Goal: Task Accomplishment & Management: Use online tool/utility

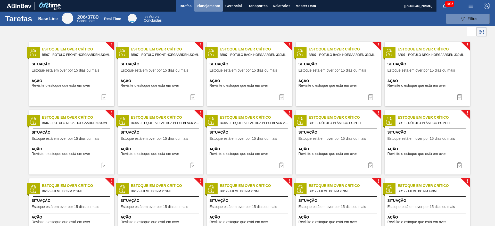
click at [208, 9] on button "Planejamento" at bounding box center [208, 6] width 29 height 12
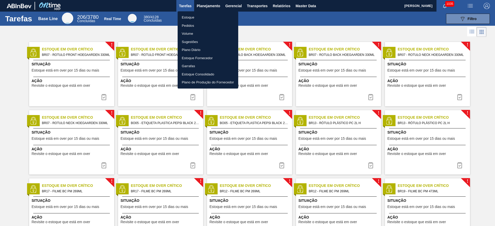
click at [182, 16] on li "Estoque" at bounding box center [208, 17] width 61 height 8
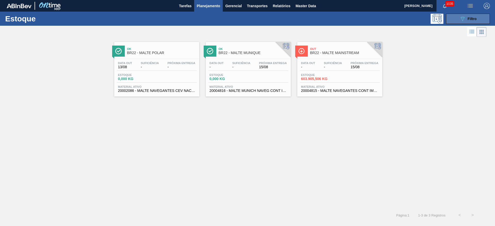
click at [299, 18] on span "Filtro" at bounding box center [471, 19] width 9 height 4
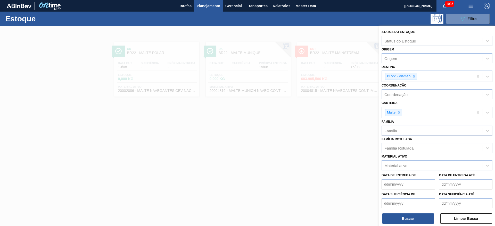
drag, startPoint x: 414, startPoint y: 77, endPoint x: 418, endPoint y: 81, distance: 6.6
click at [299, 78] on div at bounding box center [414, 76] width 6 height 6
type input "10"
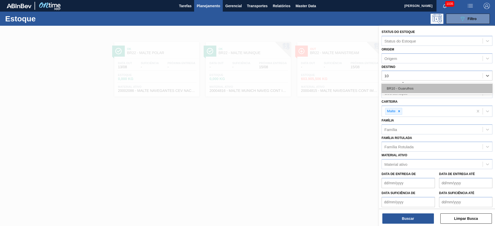
click at [299, 88] on div "BR10 - Guarulhos" at bounding box center [436, 89] width 111 height 10
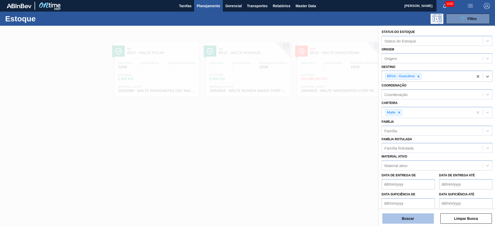
click at [299, 137] on button "Buscar" at bounding box center [408, 219] width 52 height 10
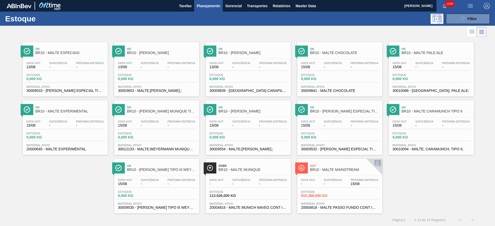
scroll to position [0, 0]
click at [299, 137] on div "Data out - Suficiência - Próxima Entrega 15/08 Estoque 510.388,000 KG Material …" at bounding box center [339, 193] width 85 height 35
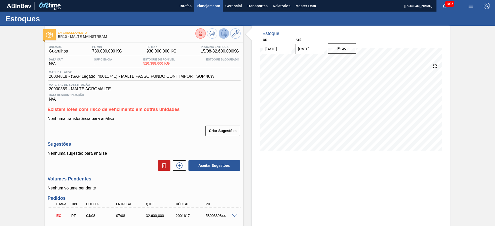
click at [207, 4] on span "Planejamento" at bounding box center [208, 6] width 23 height 6
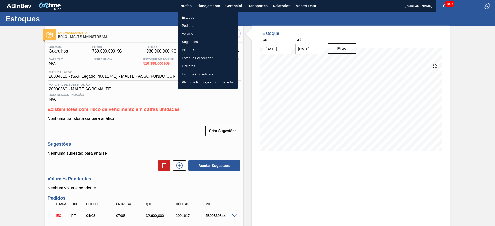
click at [191, 16] on li "Estoque" at bounding box center [208, 17] width 61 height 8
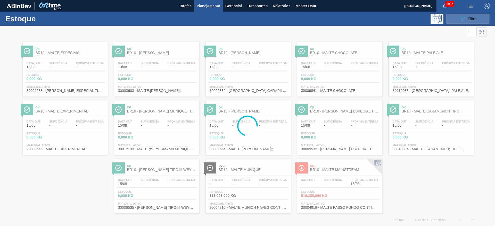
click at [299, 18] on icon "089F7B8B-B2A5-4AFE-B5C0-19BA573D28AC" at bounding box center [462, 19] width 6 height 6
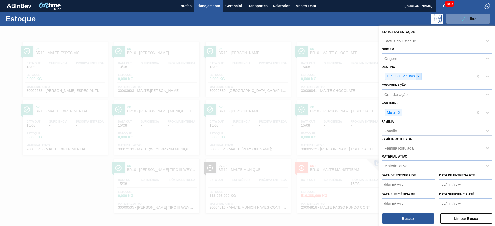
click at [299, 76] on icon at bounding box center [418, 77] width 4 height 4
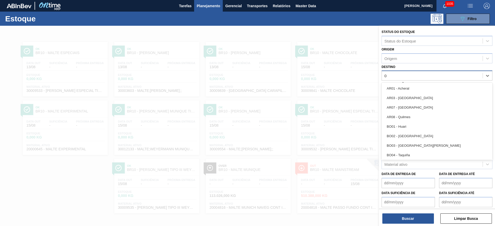
type input "02"
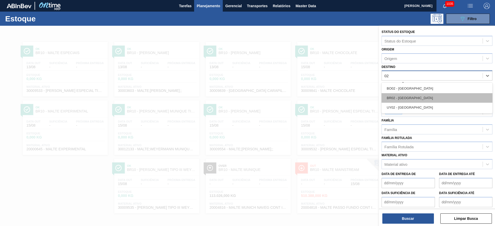
click at [299, 99] on div "BR02 - [GEOGRAPHIC_DATA]" at bounding box center [436, 98] width 111 height 10
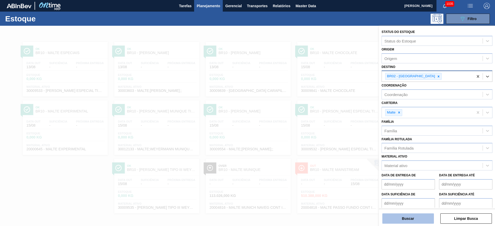
click at [299, 137] on button "Buscar" at bounding box center [408, 219] width 52 height 10
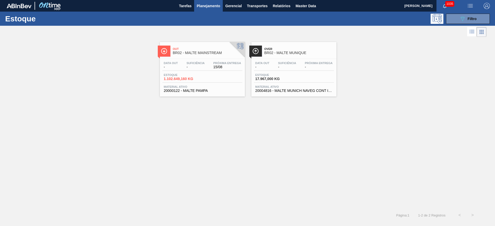
click at [185, 53] on span "BR02 - MALTE MAINSTREAM" at bounding box center [208, 53] width 70 height 4
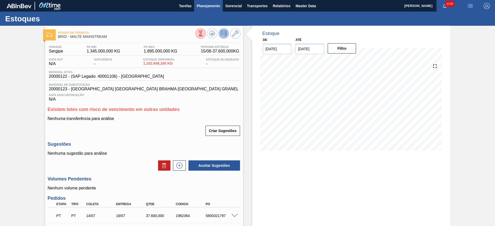
click at [210, 9] on button "Planejamento" at bounding box center [208, 6] width 29 height 12
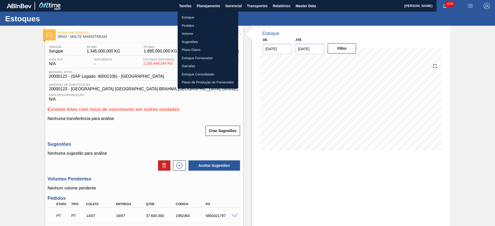
click at [186, 18] on li "Estoque" at bounding box center [208, 17] width 61 height 8
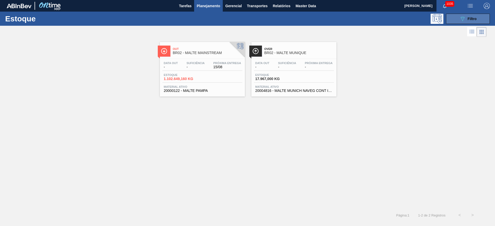
click at [299, 16] on div "089F7B8B-B2A5-4AFE-B5C0-19BA573D28AC Filtro" at bounding box center [467, 19] width 17 height 6
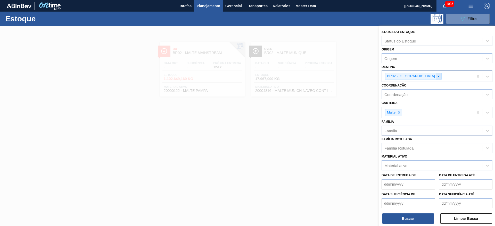
click at [299, 77] on icon at bounding box center [438, 77] width 4 height 4
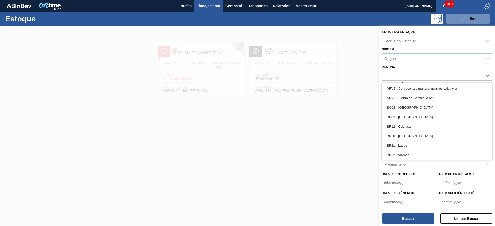
type input "22"
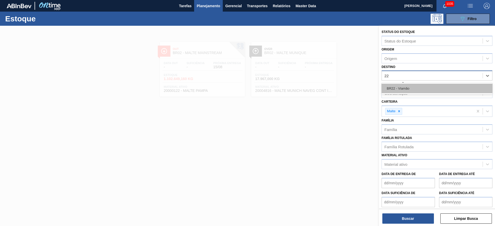
click at [299, 92] on div "BR22 - Viamão" at bounding box center [436, 89] width 111 height 10
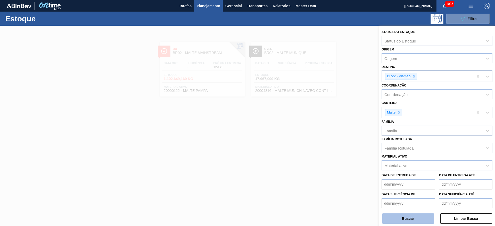
click at [299, 137] on button "Buscar" at bounding box center [408, 219] width 52 height 10
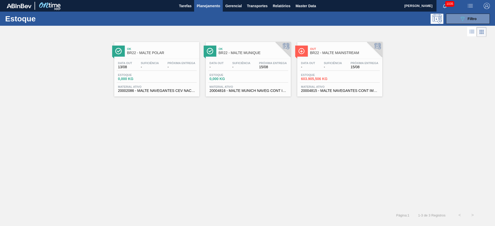
click at [299, 74] on span "Estoque" at bounding box center [319, 74] width 36 height 3
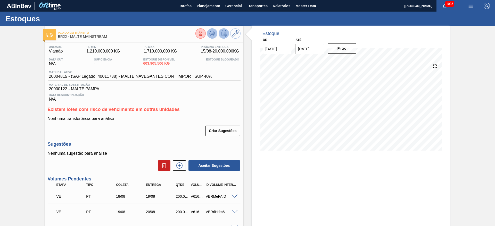
click at [203, 35] on icon at bounding box center [201, 34] width 6 height 6
click at [203, 31] on icon at bounding box center [201, 34] width 6 height 6
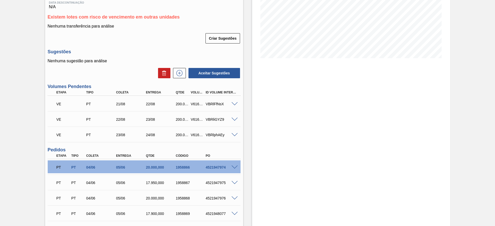
scroll to position [21, 0]
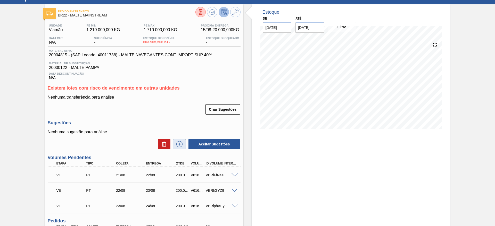
click at [177, 137] on icon at bounding box center [179, 144] width 8 height 6
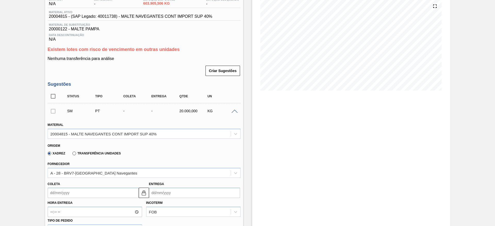
scroll to position [99, 0]
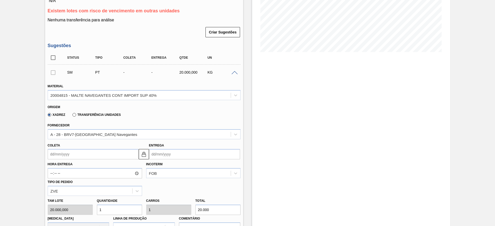
click at [75, 137] on div "[PERSON_NAME] 20.000,000 Quantidade 1 Carros 1 Total 20.000 [MEDICAL_DATA] N/A …" at bounding box center [144, 214] width 197 height 37
type input "4"
type input "80.000"
type input "4"
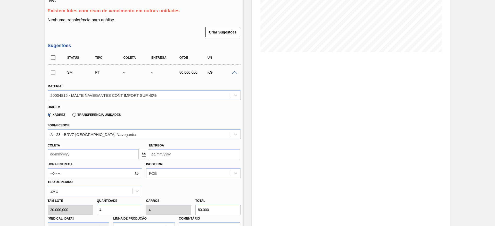
click at [52, 137] on input "Coleta" at bounding box center [93, 154] width 91 height 10
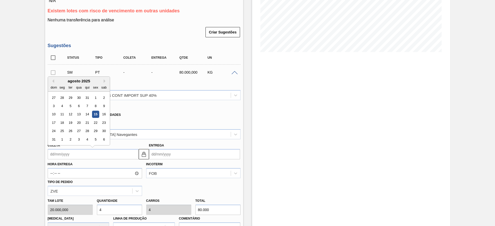
click at [73, 82] on div "agosto 2025" at bounding box center [79, 81] width 62 height 4
click at [105, 115] on div "16" at bounding box center [103, 114] width 7 height 7
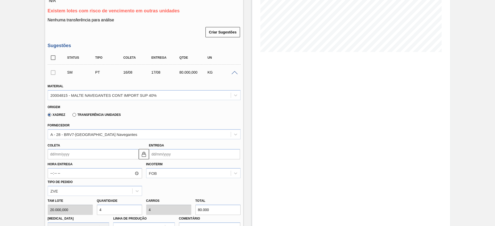
type input "[DATE]"
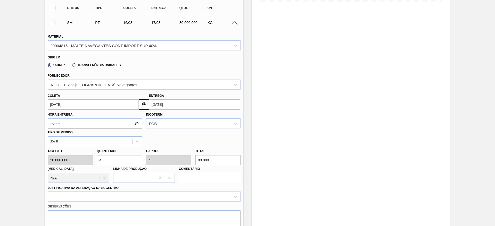
scroll to position [176, 0]
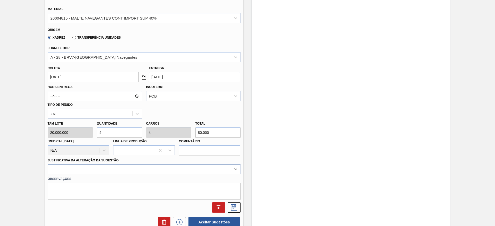
click at [236, 137] on div at bounding box center [144, 169] width 193 height 10
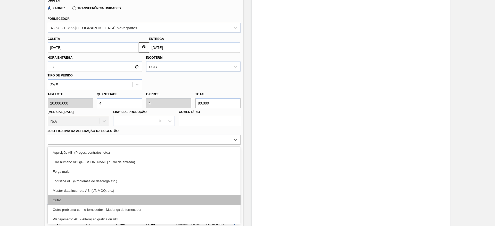
click at [64, 137] on div "Outro" at bounding box center [144, 201] width 193 height 10
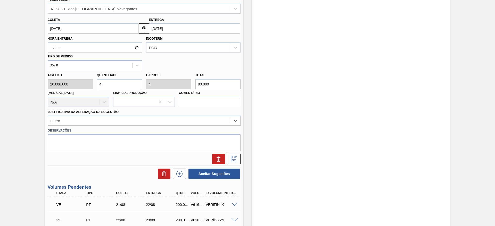
scroll to position [232, 0]
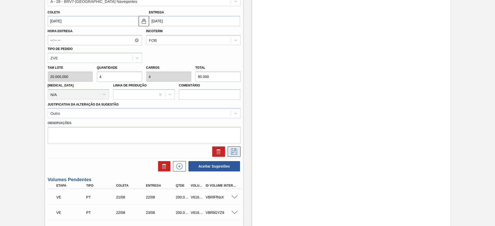
click at [235, 137] on icon at bounding box center [234, 152] width 6 height 6
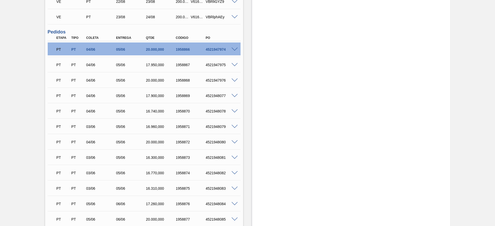
scroll to position [77, 0]
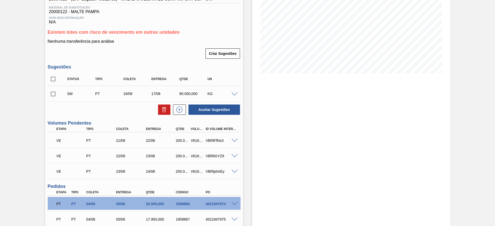
click at [53, 93] on input "checkbox" at bounding box center [53, 94] width 11 height 11
click at [205, 107] on button "Aceitar Sugestões" at bounding box center [214, 110] width 52 height 10
checkbox input "false"
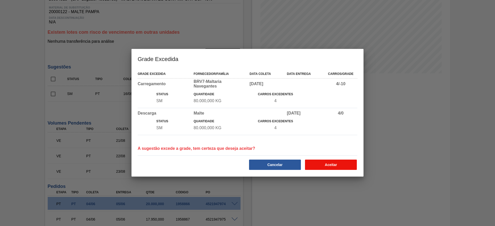
click at [299, 137] on button "Aceitar" at bounding box center [331, 165] width 52 height 10
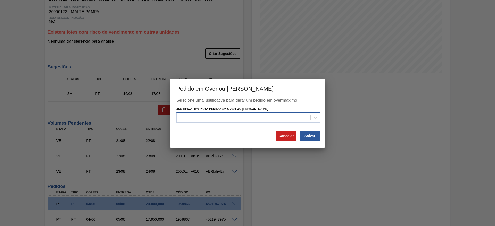
click at [194, 120] on div at bounding box center [243, 117] width 134 height 7
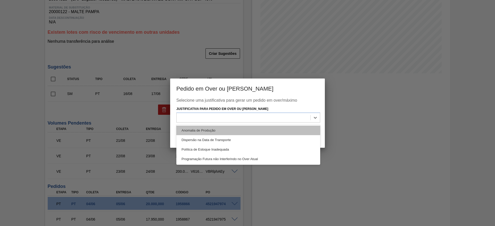
click at [193, 130] on div "Anomalia de Produção" at bounding box center [248, 131] width 144 height 10
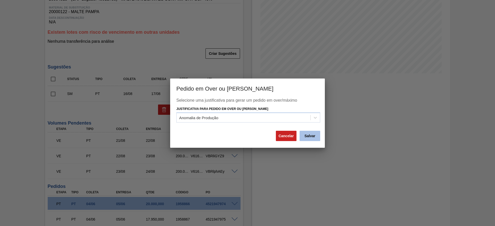
click at [299, 137] on button "Salvar" at bounding box center [309, 136] width 21 height 10
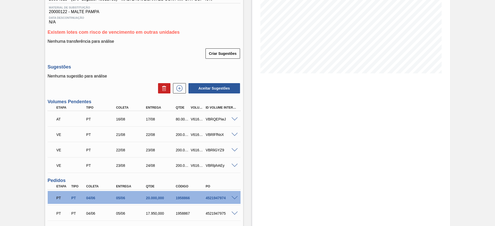
click at [196, 118] on div "V616293" at bounding box center [196, 119] width 15 height 4
copy div "V616293"
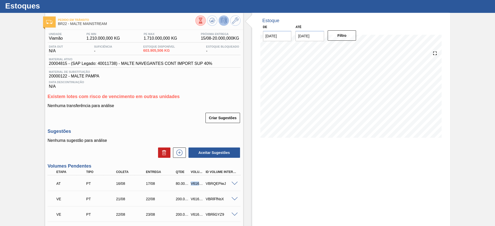
scroll to position [0, 0]
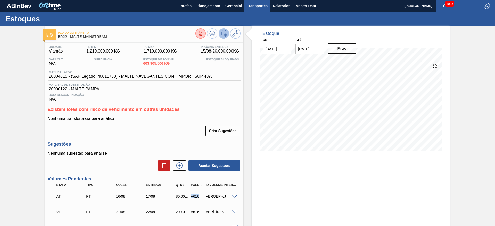
click at [249, 7] on span "Transportes" at bounding box center [257, 6] width 21 height 6
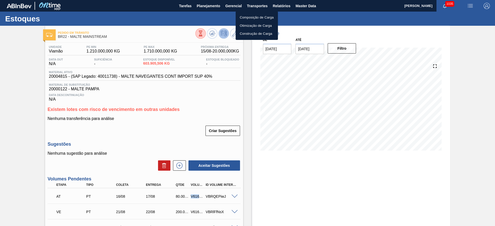
click at [244, 25] on li "Otimização de Carga" at bounding box center [256, 26] width 42 height 8
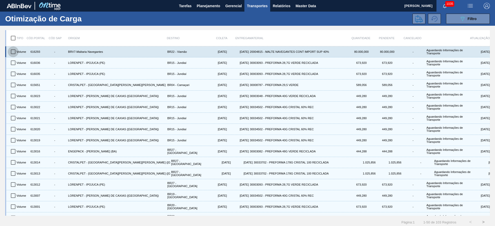
click at [14, 52] on input "checkbox" at bounding box center [13, 51] width 11 height 11
checkbox input "true"
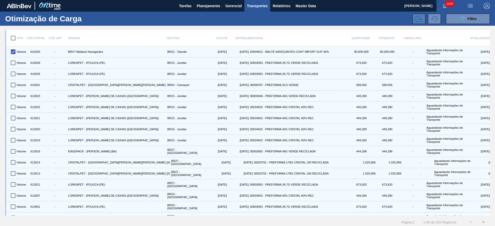
click at [299, 18] on icon at bounding box center [419, 18] width 8 height 7
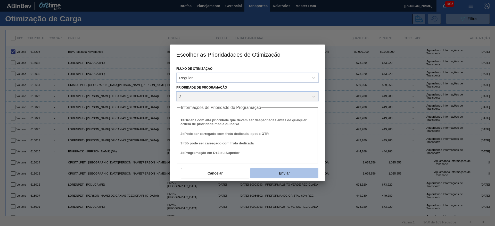
click at [281, 137] on button "Enviar" at bounding box center [284, 173] width 68 height 10
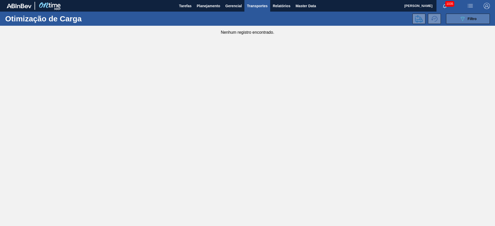
click at [299, 20] on div "089F7B8B-B2A5-4AFE-B5C0-19BA573D28AC Filtro" at bounding box center [467, 19] width 17 height 6
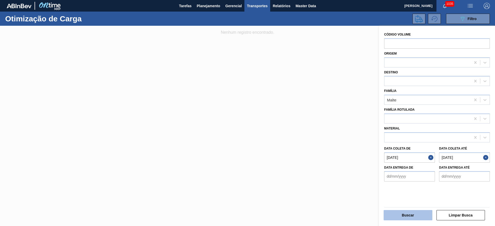
click at [299, 137] on button "Buscar" at bounding box center [407, 215] width 49 height 10
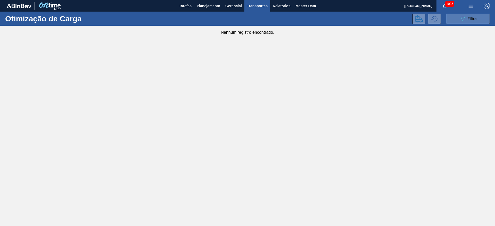
click at [299, 18] on icon "089F7B8B-B2A5-4AFE-B5C0-19BA573D28AC" at bounding box center [462, 19] width 6 height 6
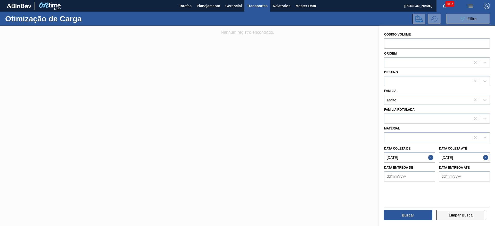
click at [299, 137] on button "Limpar Busca" at bounding box center [460, 215] width 49 height 10
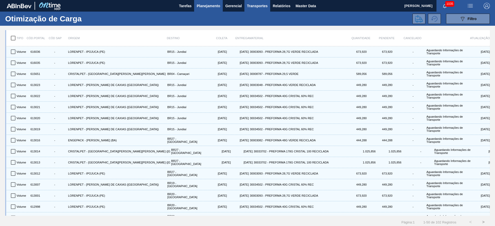
click at [206, 7] on span "Planejamento" at bounding box center [208, 6] width 23 height 6
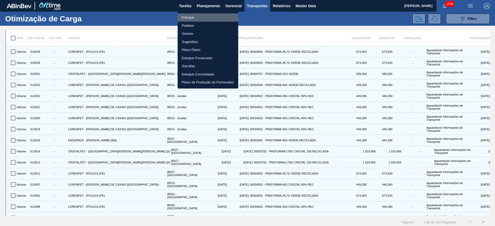
click at [190, 18] on li "Estoque" at bounding box center [208, 17] width 61 height 8
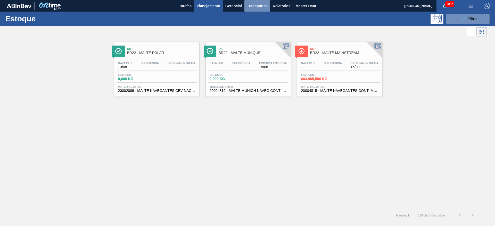
click at [262, 5] on span "Transportes" at bounding box center [257, 6] width 21 height 6
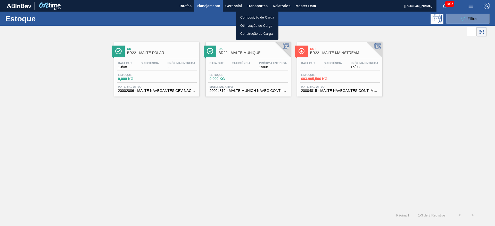
click at [247, 25] on li "Otimização de Carga" at bounding box center [257, 26] width 42 height 8
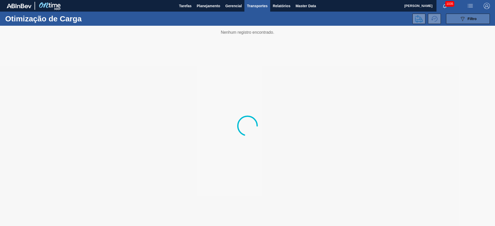
click at [299, 19] on icon "089F7B8B-B2A5-4AFE-B5C0-19BA573D28AC" at bounding box center [462, 19] width 6 height 6
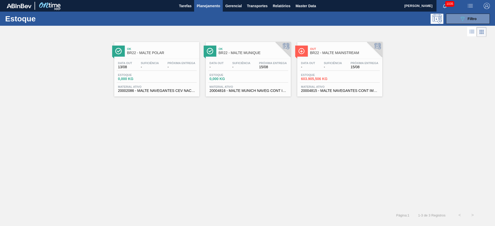
click at [337, 62] on span "Suficiência" at bounding box center [333, 63] width 18 height 3
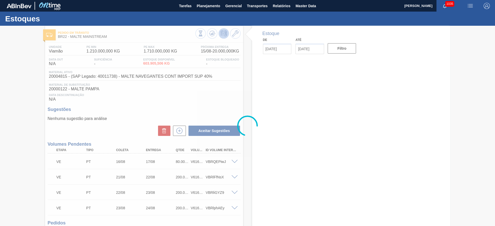
type input "[DATE]"
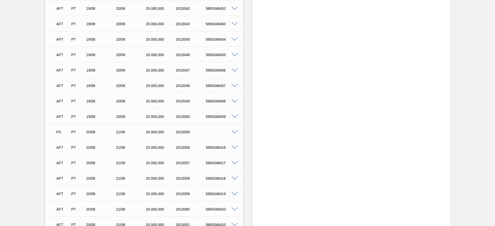
scroll to position [1467, 0]
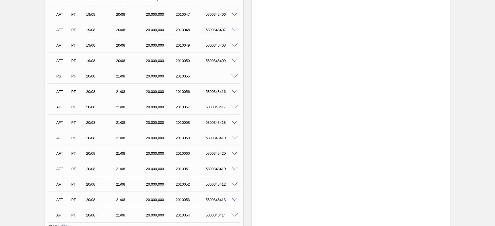
click at [234, 75] on span at bounding box center [234, 76] width 6 height 4
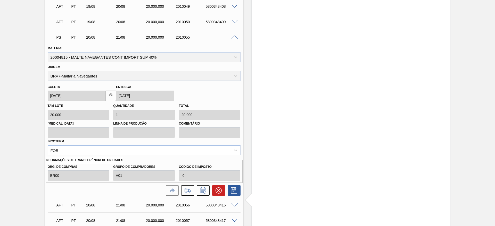
scroll to position [1544, 0]
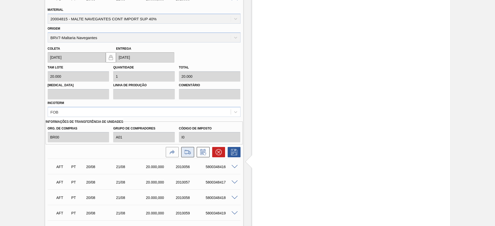
click at [186, 152] on icon at bounding box center [187, 152] width 8 height 6
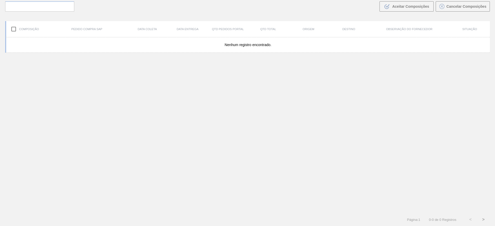
scroll to position [37, 0]
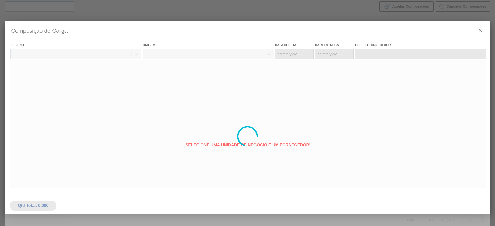
type coleta "[DATE]"
type entrega "[DATE]"
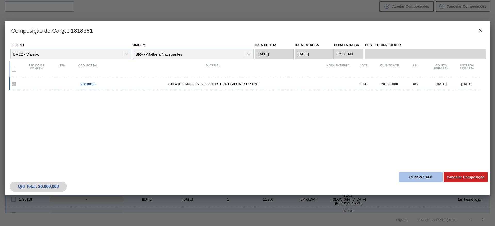
click at [425, 174] on button "Criar PC SAP" at bounding box center [421, 177] width 44 height 10
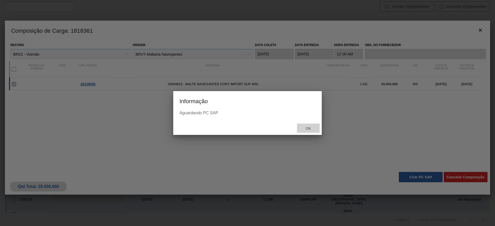
click at [307, 129] on span "Ok" at bounding box center [307, 129] width 13 height 4
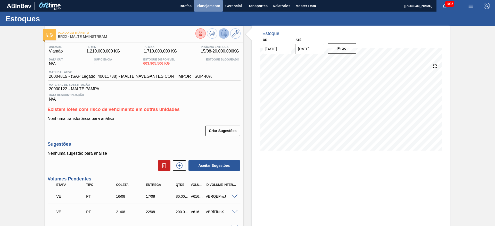
click at [207, 6] on span "Planejamento" at bounding box center [208, 6] width 23 height 6
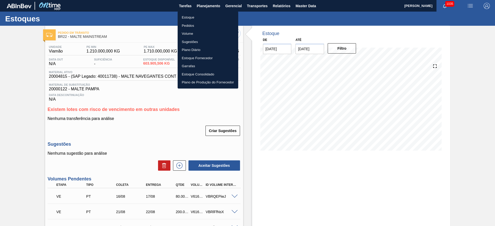
click at [191, 16] on li "Estoque" at bounding box center [208, 17] width 61 height 8
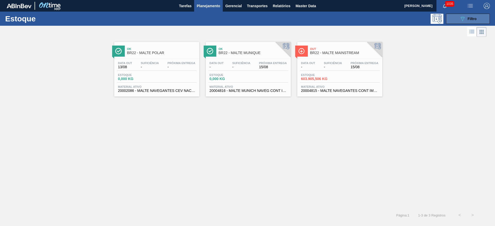
click at [460, 18] on icon "089F7B8B-B2A5-4AFE-B5C0-19BA573D28AC" at bounding box center [462, 19] width 6 height 6
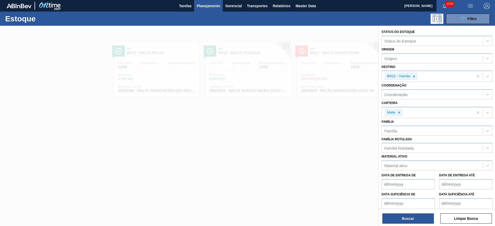
click at [285, 124] on div at bounding box center [247, 139] width 495 height 226
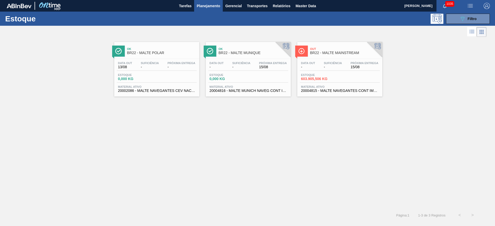
click at [319, 77] on span "603.905,506 KG" at bounding box center [319, 79] width 36 height 4
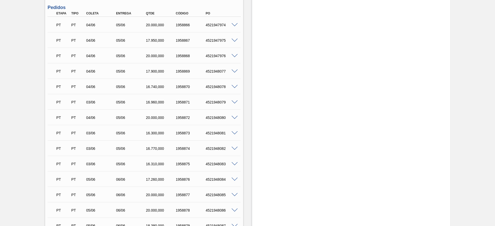
scroll to position [348, 0]
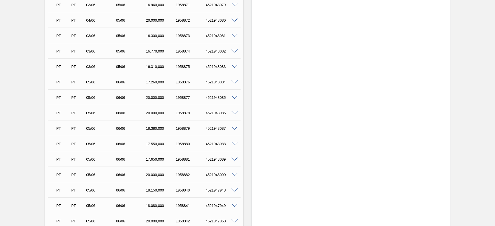
click at [233, 113] on span at bounding box center [234, 113] width 6 height 4
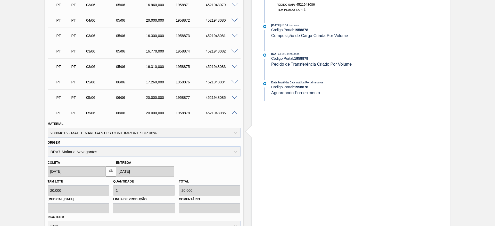
click at [63, 132] on div "Material 20004815 - MALTE NAVEGANTES CONT IMPORT SUP 40%" at bounding box center [144, 129] width 193 height 18
copy div "20004815"
click at [235, 114] on span at bounding box center [234, 113] width 6 height 4
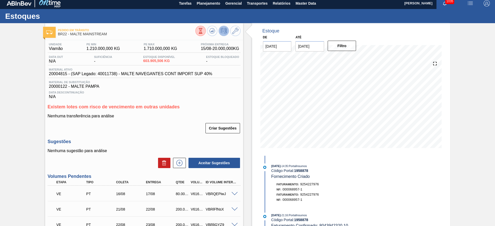
scroll to position [0, 0]
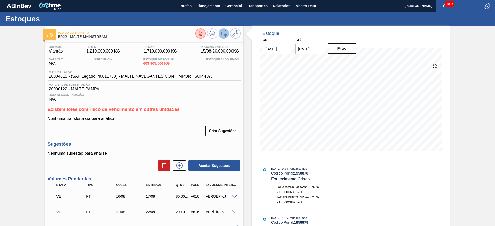
drag, startPoint x: 201, startPoint y: 6, endPoint x: 192, endPoint y: 17, distance: 13.7
click at [201, 6] on span "Planejamento" at bounding box center [208, 6] width 23 height 6
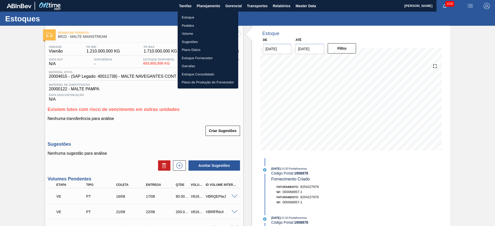
click at [188, 25] on li "Pedidos" at bounding box center [208, 26] width 61 height 8
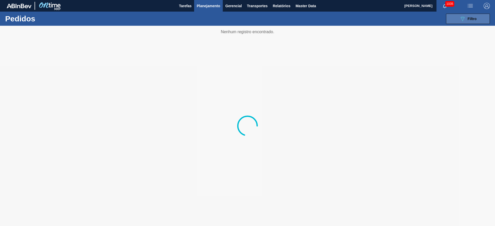
click at [460, 20] on icon "089F7B8B-B2A5-4AFE-B5C0-19BA573D28AC" at bounding box center [462, 19] width 6 height 6
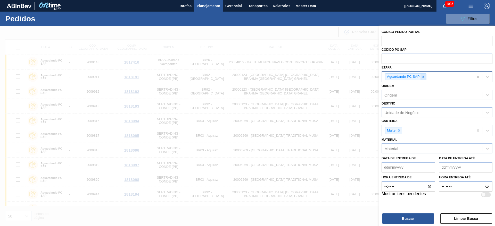
click at [423, 77] on icon at bounding box center [423, 77] width 4 height 4
click at [399, 128] on icon at bounding box center [399, 130] width 4 height 4
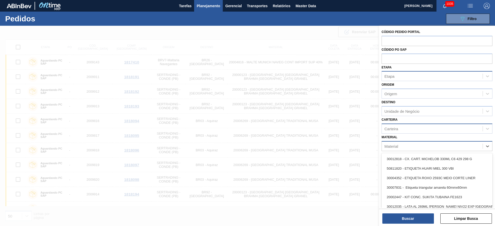
click at [397, 146] on div "Material" at bounding box center [391, 146] width 14 height 4
paste input "20004815"
type input "20004815"
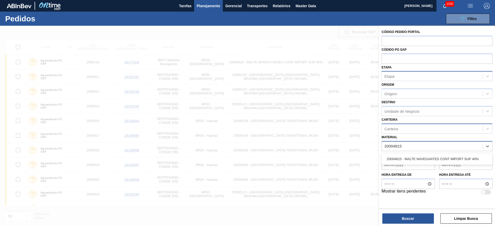
click at [401, 159] on div "20004815 - MALTE NAVEGANTES CONT IMPORT SUP 40%" at bounding box center [436, 159] width 111 height 10
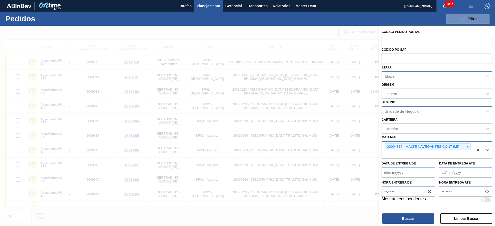
click at [390, 109] on div "Unidade de Negócio" at bounding box center [401, 111] width 35 height 4
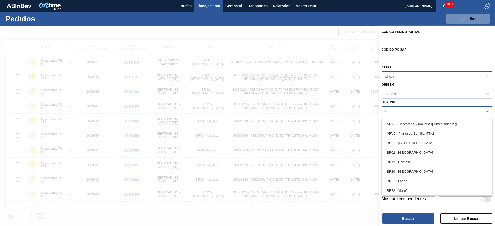
type input "22"
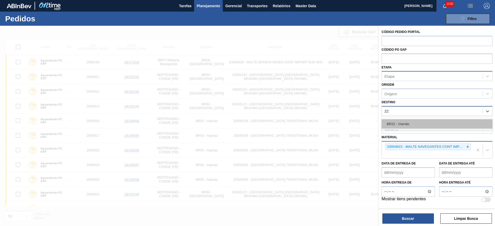
click at [410, 121] on div "BR22 - Viamão" at bounding box center [436, 124] width 111 height 10
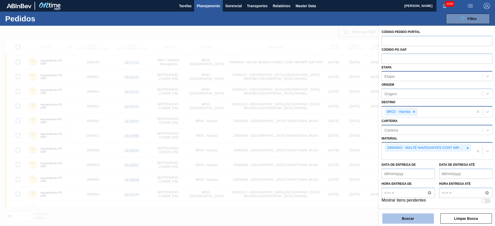
click at [412, 219] on button "Buscar" at bounding box center [408, 219] width 52 height 10
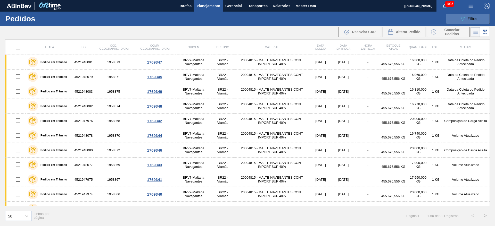
click at [459, 19] on button "089F7B8B-B2A5-4AFE-B5C0-19BA573D28AC Filtro" at bounding box center [468, 19] width 44 height 10
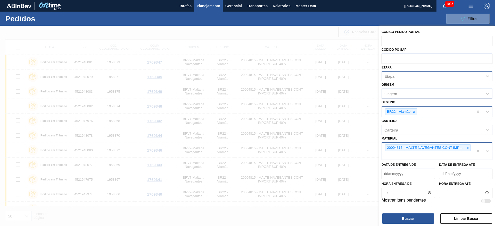
click at [390, 77] on div "Etapa" at bounding box center [389, 76] width 10 height 4
type input "ped"
drag, startPoint x: 404, startPoint y: 107, endPoint x: 396, endPoint y: 119, distance: 13.9
click at [404, 107] on div "Pedido em Trânsito" at bounding box center [436, 108] width 111 height 10
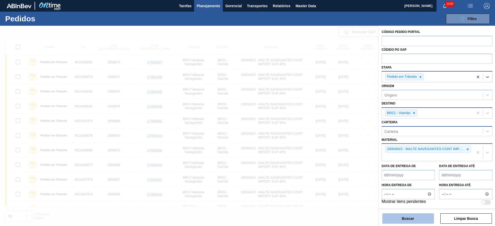
click at [401, 220] on button "Buscar" at bounding box center [408, 219] width 52 height 10
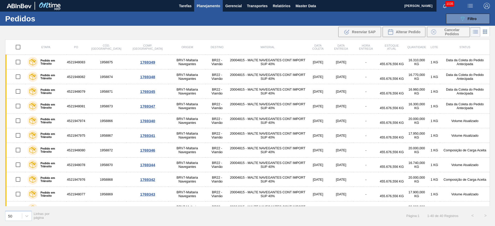
click at [18, 48] on input "checkbox" at bounding box center [18, 47] width 11 height 11
checkbox input "true"
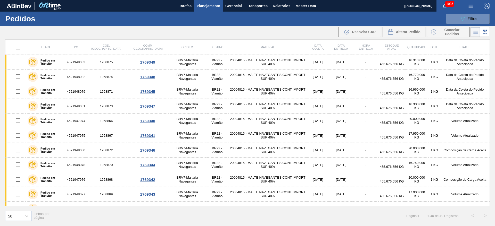
checkbox input "true"
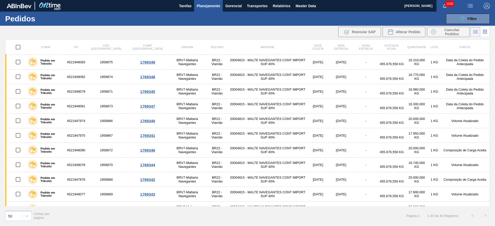
checkbox input "true"
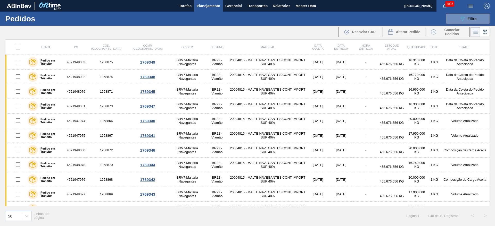
checkbox input "true"
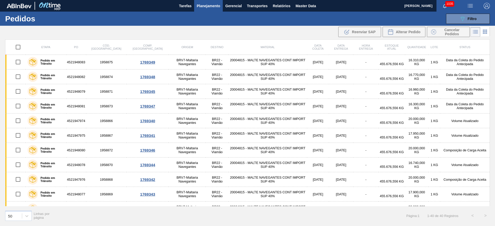
checkbox input "true"
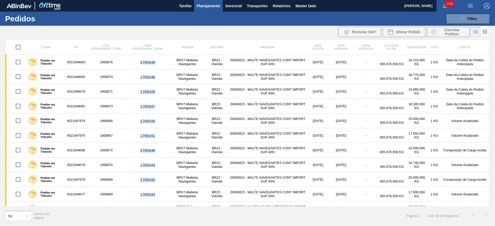
checkbox input "true"
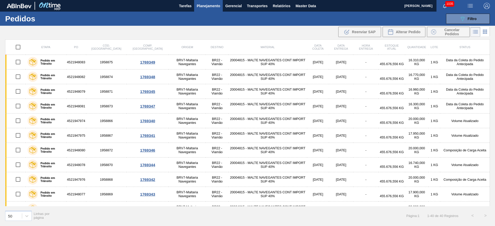
checkbox input "true"
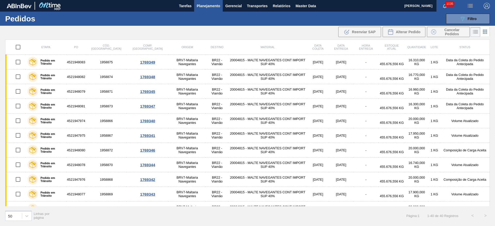
checkbox input "true"
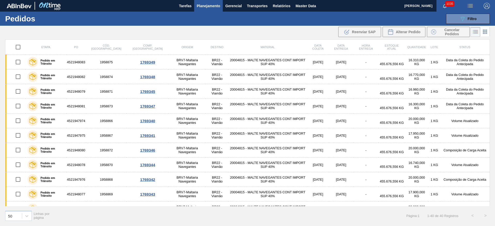
checkbox input "true"
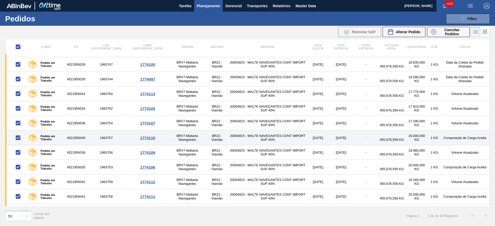
scroll to position [436, 0]
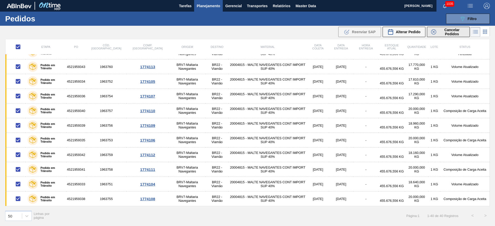
click at [444, 32] on span "Cancelar Pedidos" at bounding box center [451, 32] width 27 height 8
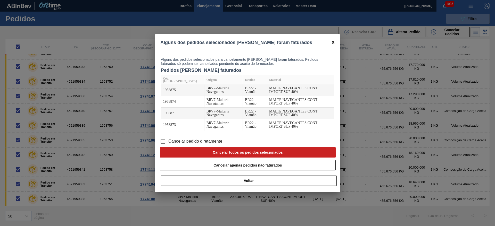
click at [164, 139] on input "Cancelar pedido diretamente" at bounding box center [162, 141] width 11 height 11
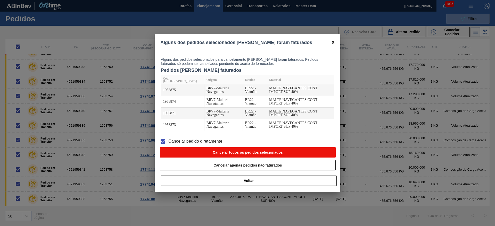
click at [221, 151] on button "Cancelar todos os pedidos selecionados" at bounding box center [248, 152] width 176 height 10
checkbox input "false"
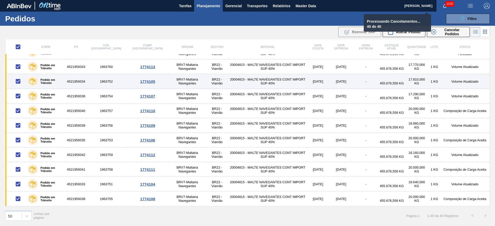
checkbox input "false"
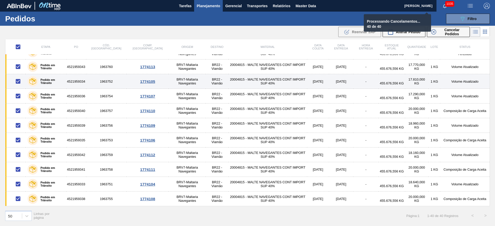
checkbox input "false"
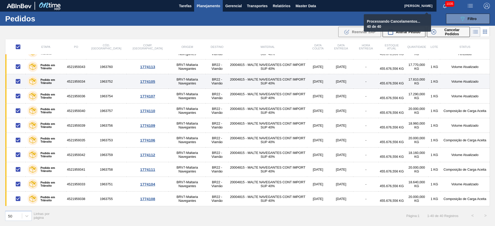
checkbox input "false"
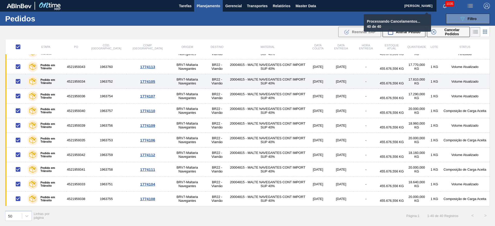
checkbox input "false"
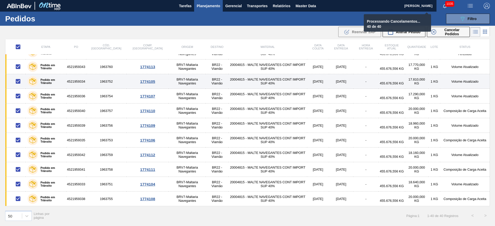
checkbox input "false"
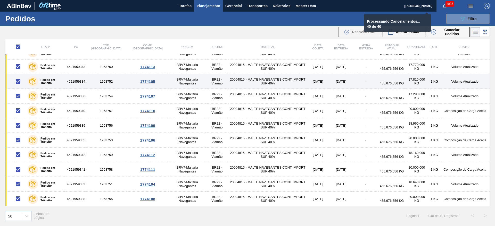
checkbox input "false"
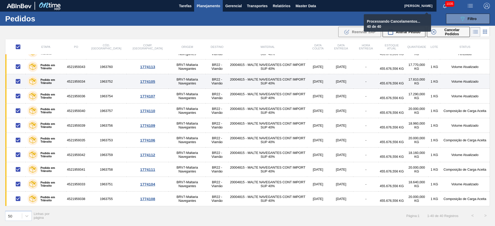
checkbox input "false"
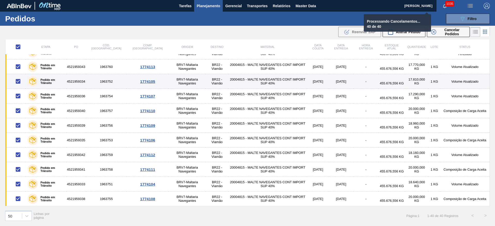
checkbox input "false"
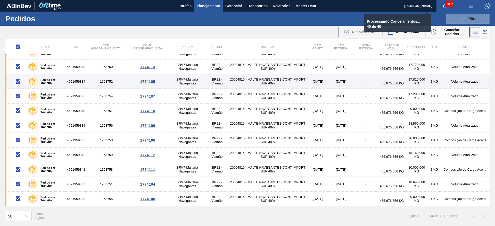
checkbox input "false"
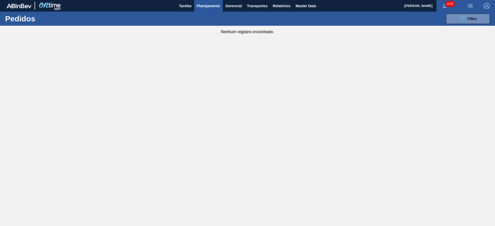
click at [205, 5] on span "Planejamento" at bounding box center [208, 6] width 23 height 6
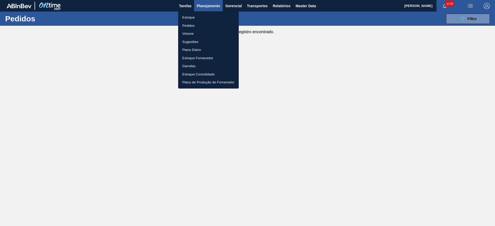
click at [189, 17] on li "Estoque" at bounding box center [208, 17] width 61 height 8
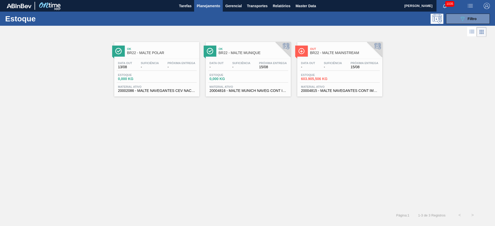
click at [310, 69] on span "-" at bounding box center [308, 67] width 14 height 4
